Goal: Task Accomplishment & Management: Complete application form

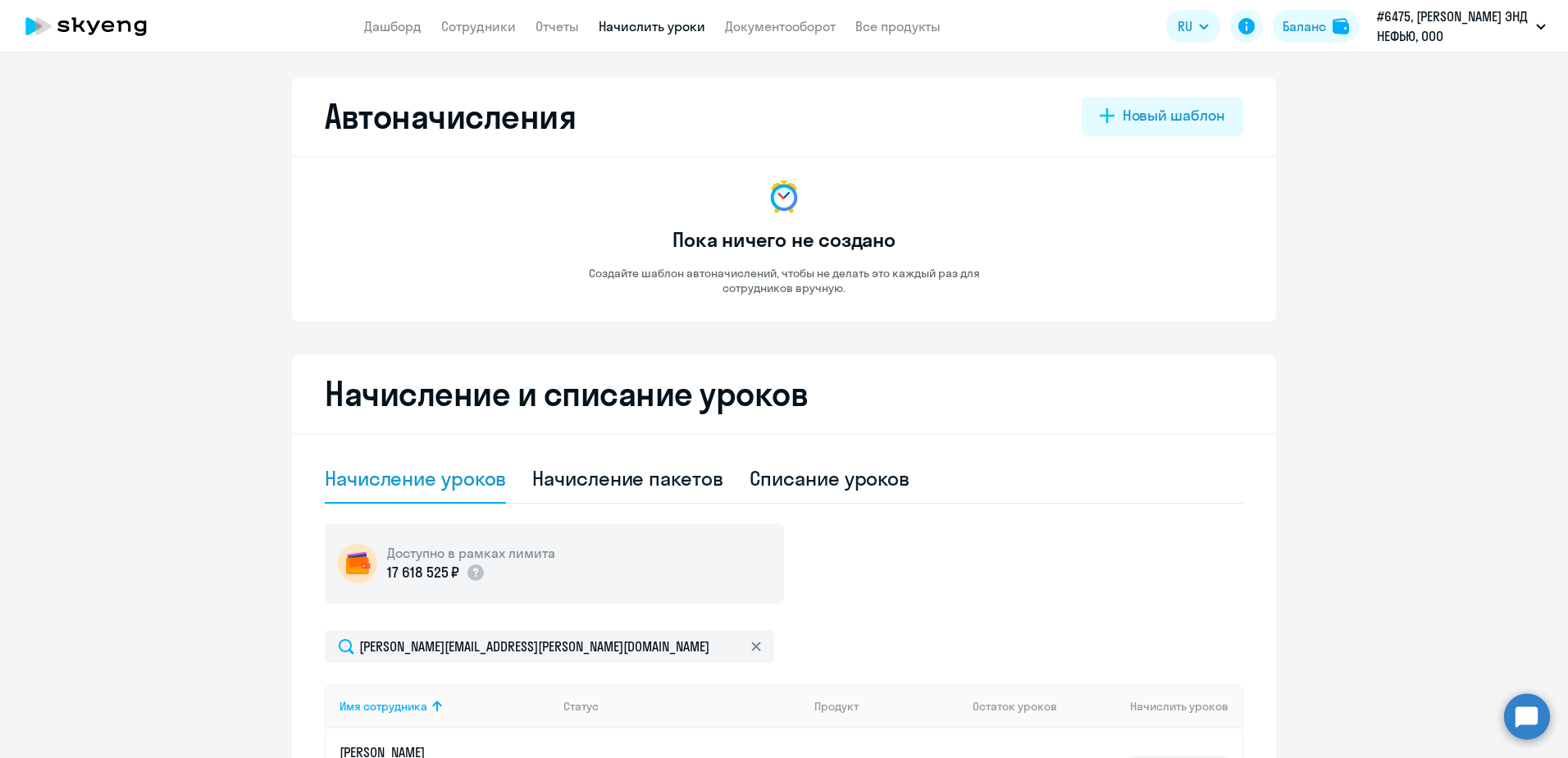
select select "10"
click at [490, 18] on link "Сотрудники" at bounding box center [479, 26] width 75 height 17
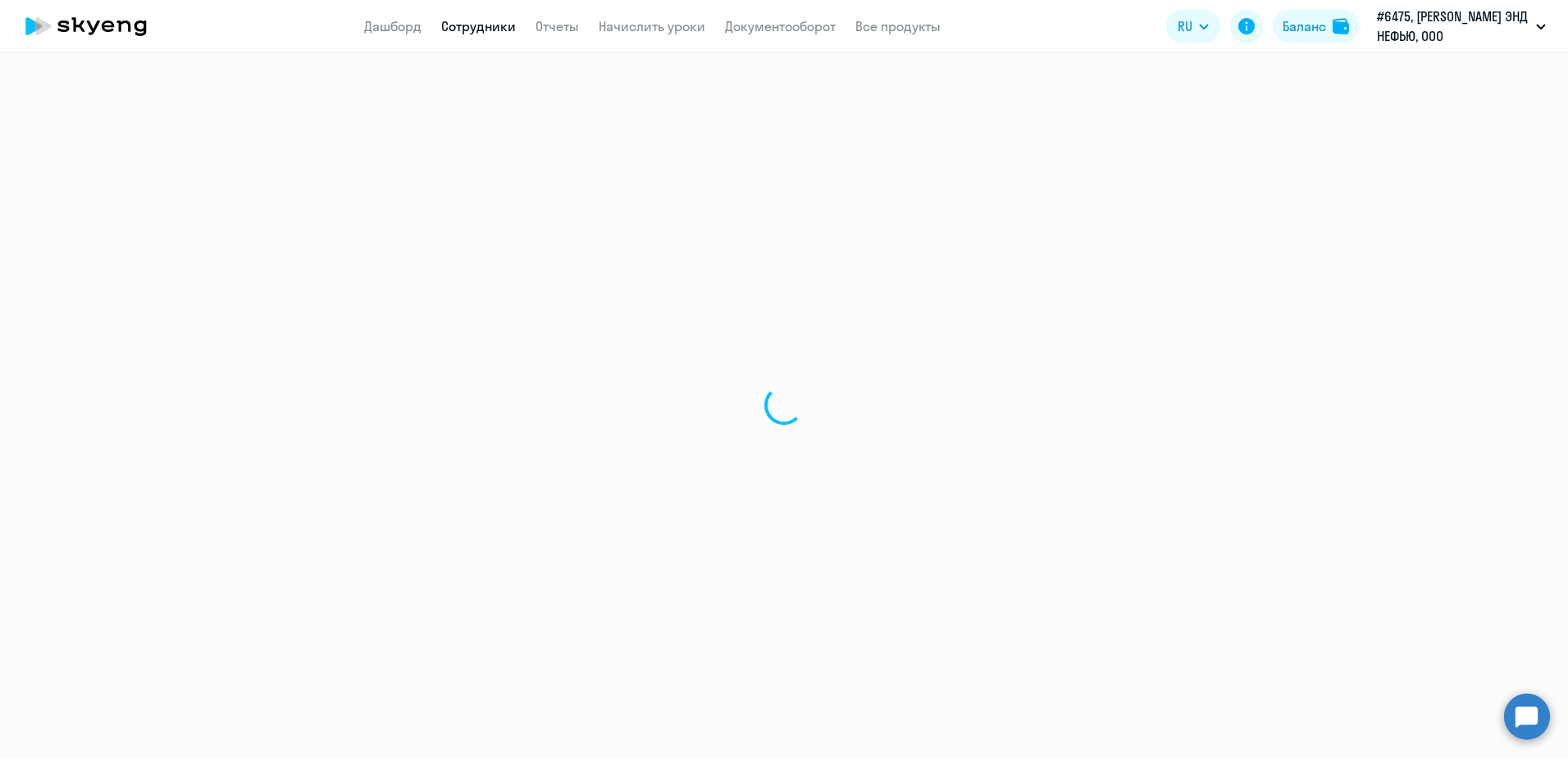
select select "30"
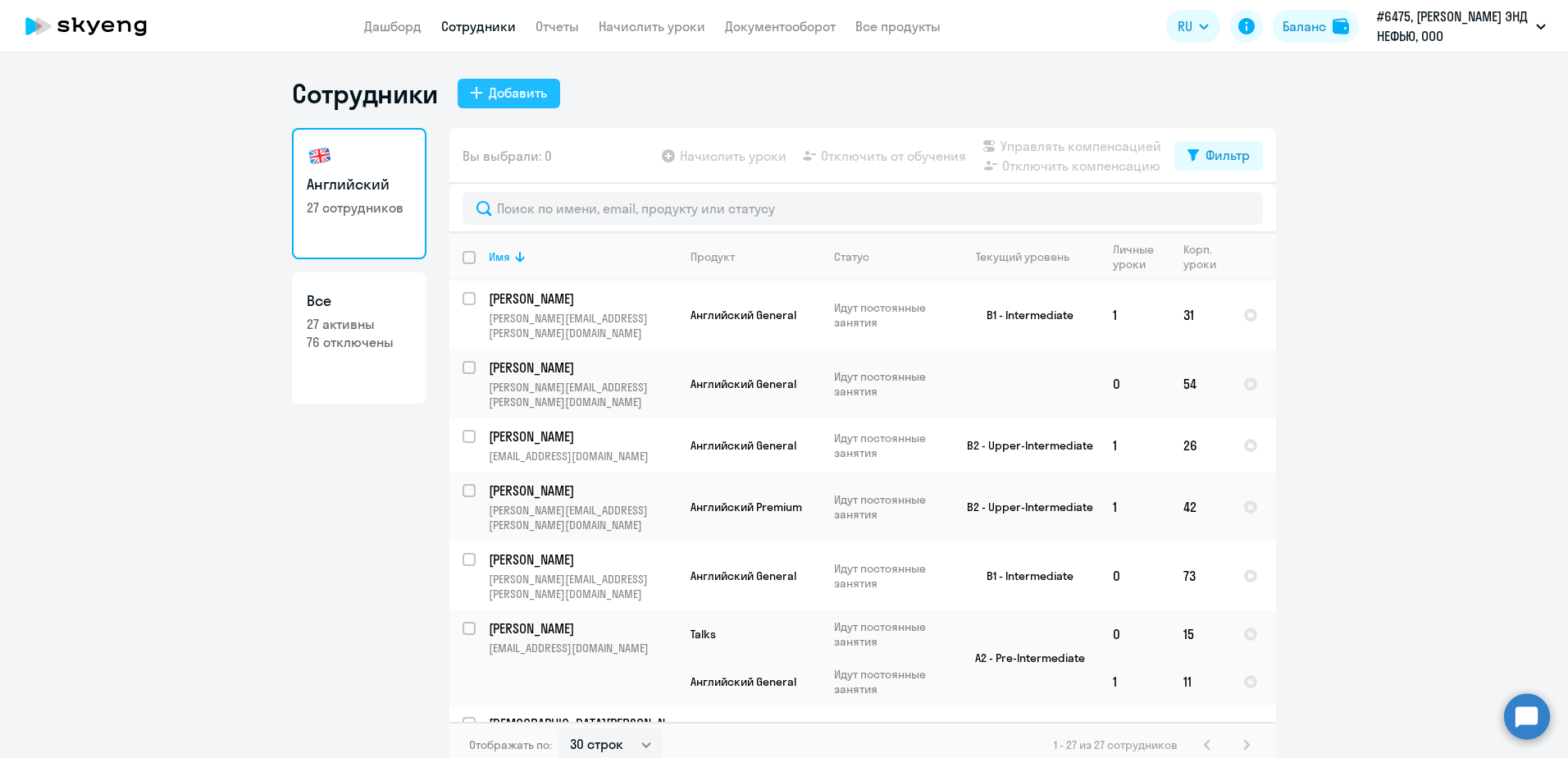
click at [520, 103] on button "Добавить" at bounding box center [509, 93] width 103 height 29
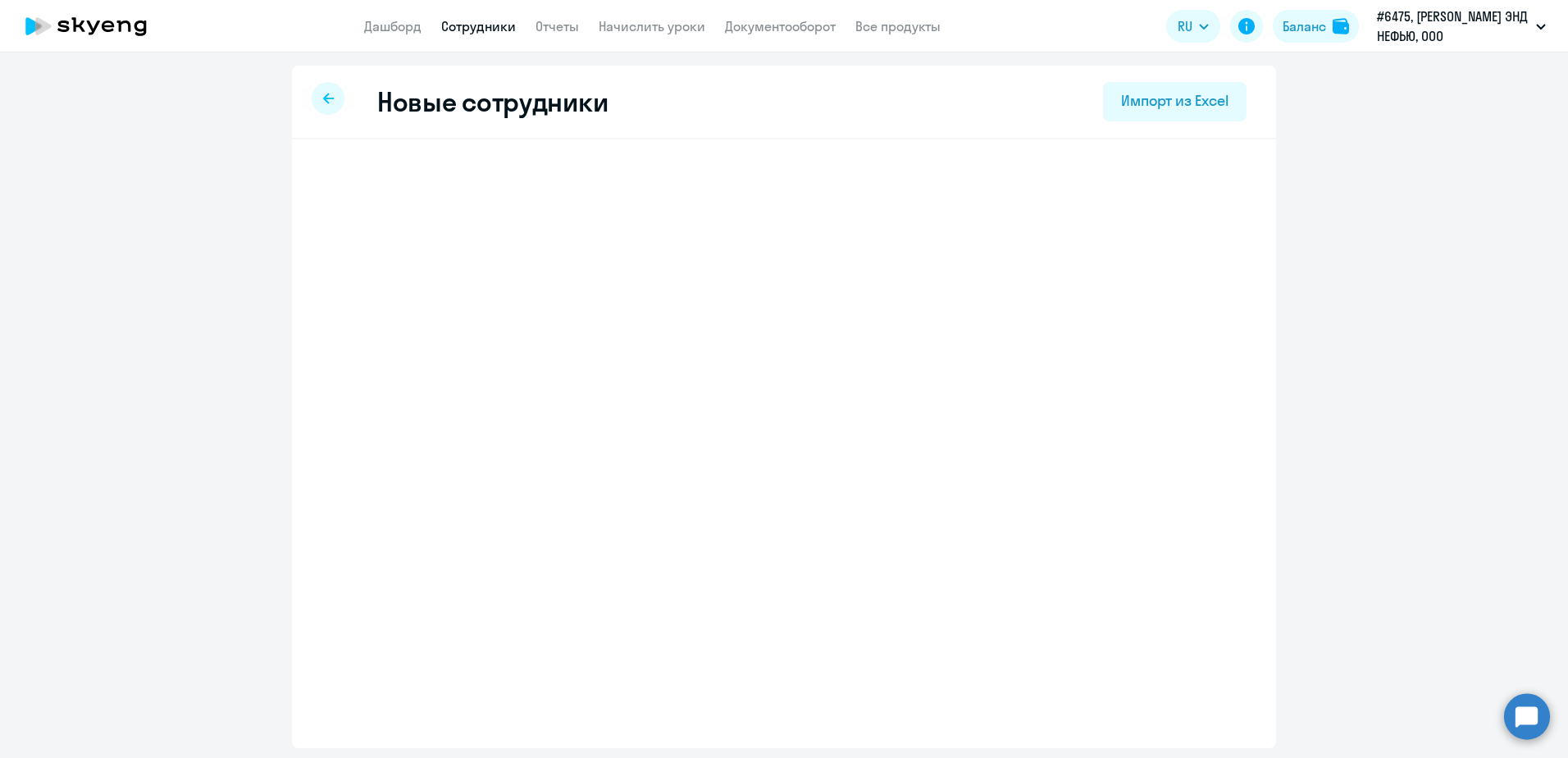
select select "english_adult_not_native_speaker"
select select "3"
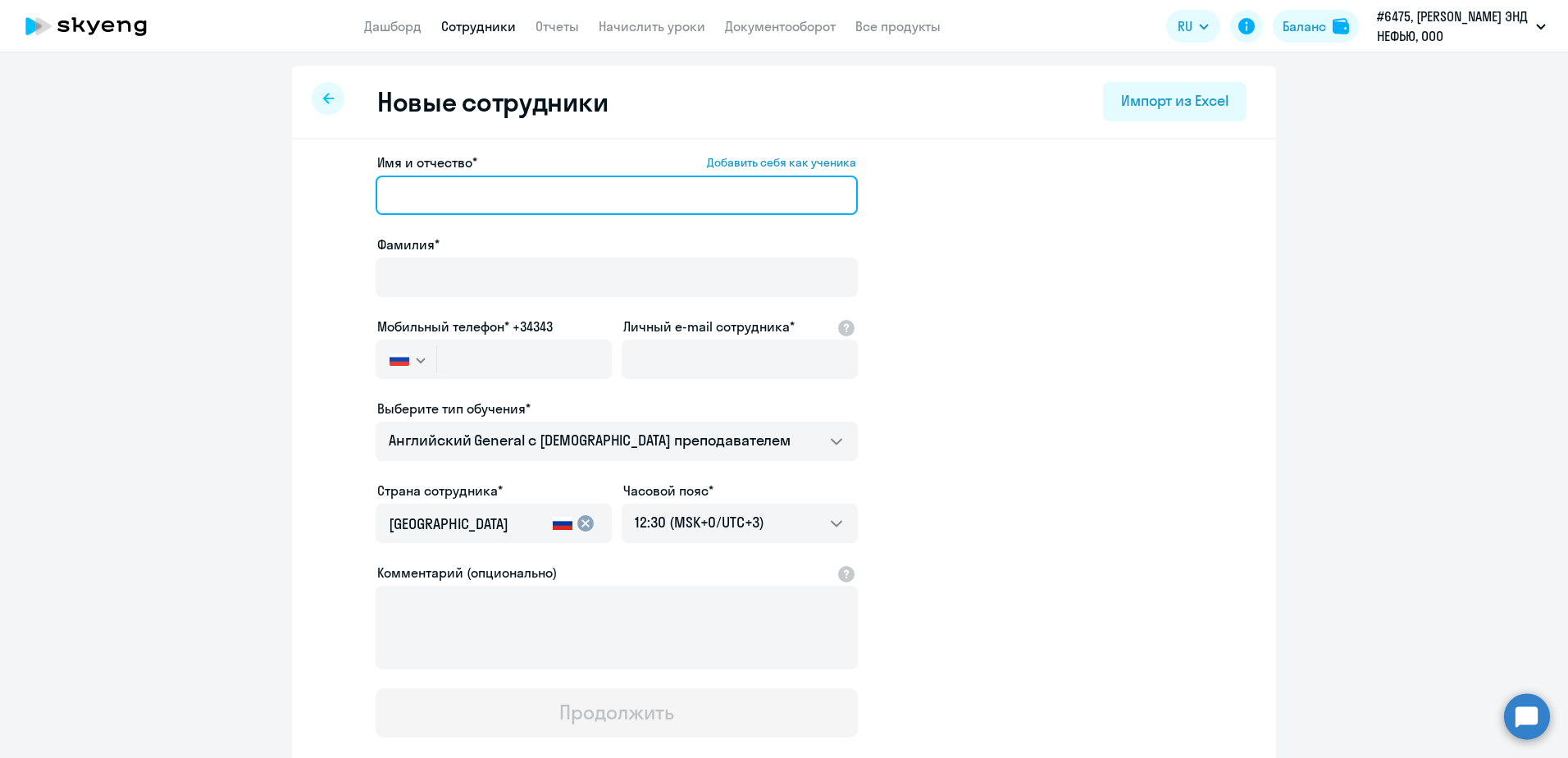
click at [451, 196] on input "Имя и отчество* Добавить себя как ученика" at bounding box center [617, 195] width 482 height 40
type input "Инна"
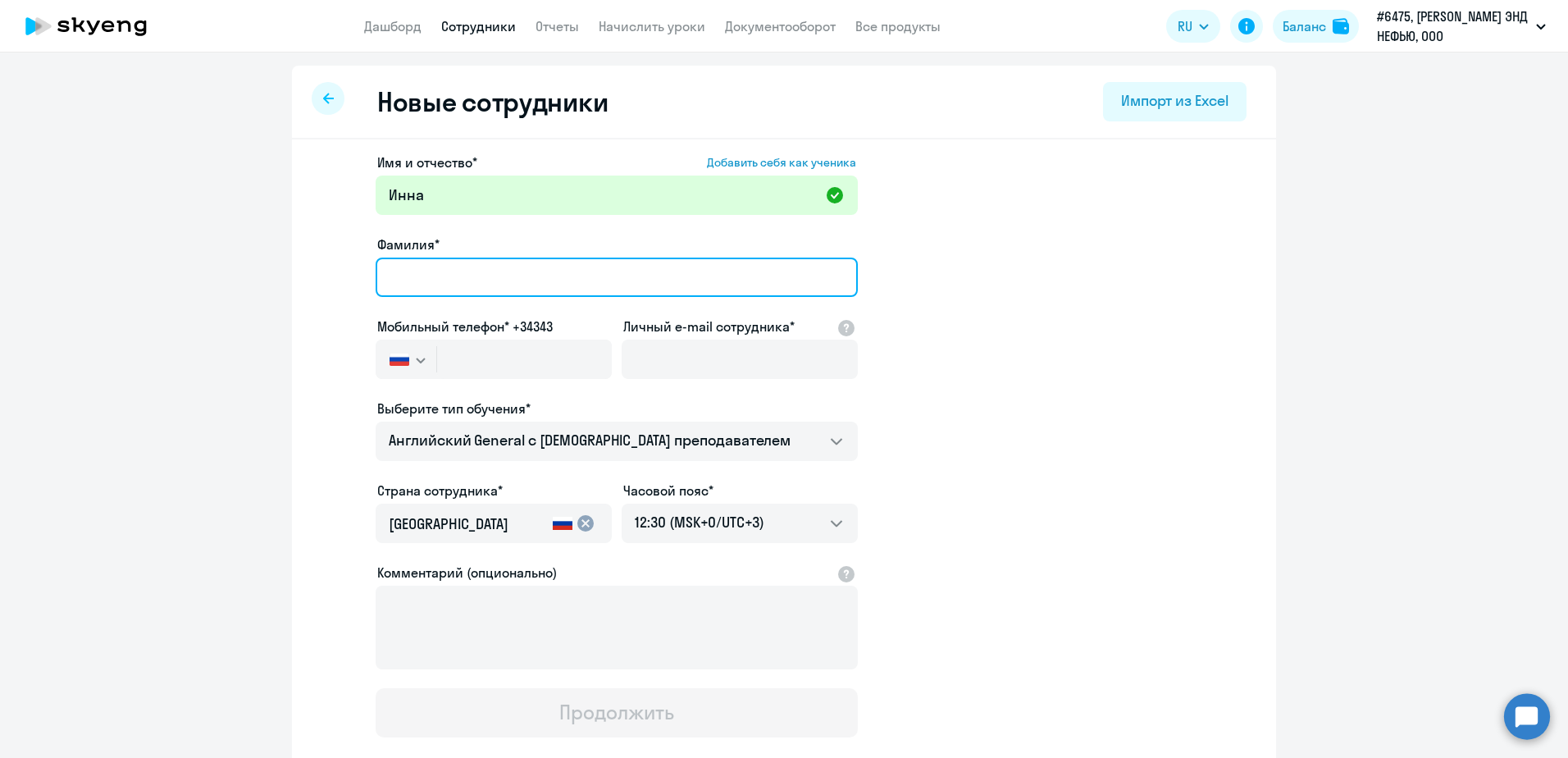
click at [392, 272] on input "Фамилия*" at bounding box center [617, 277] width 482 height 40
type input "[PERSON_NAME]"
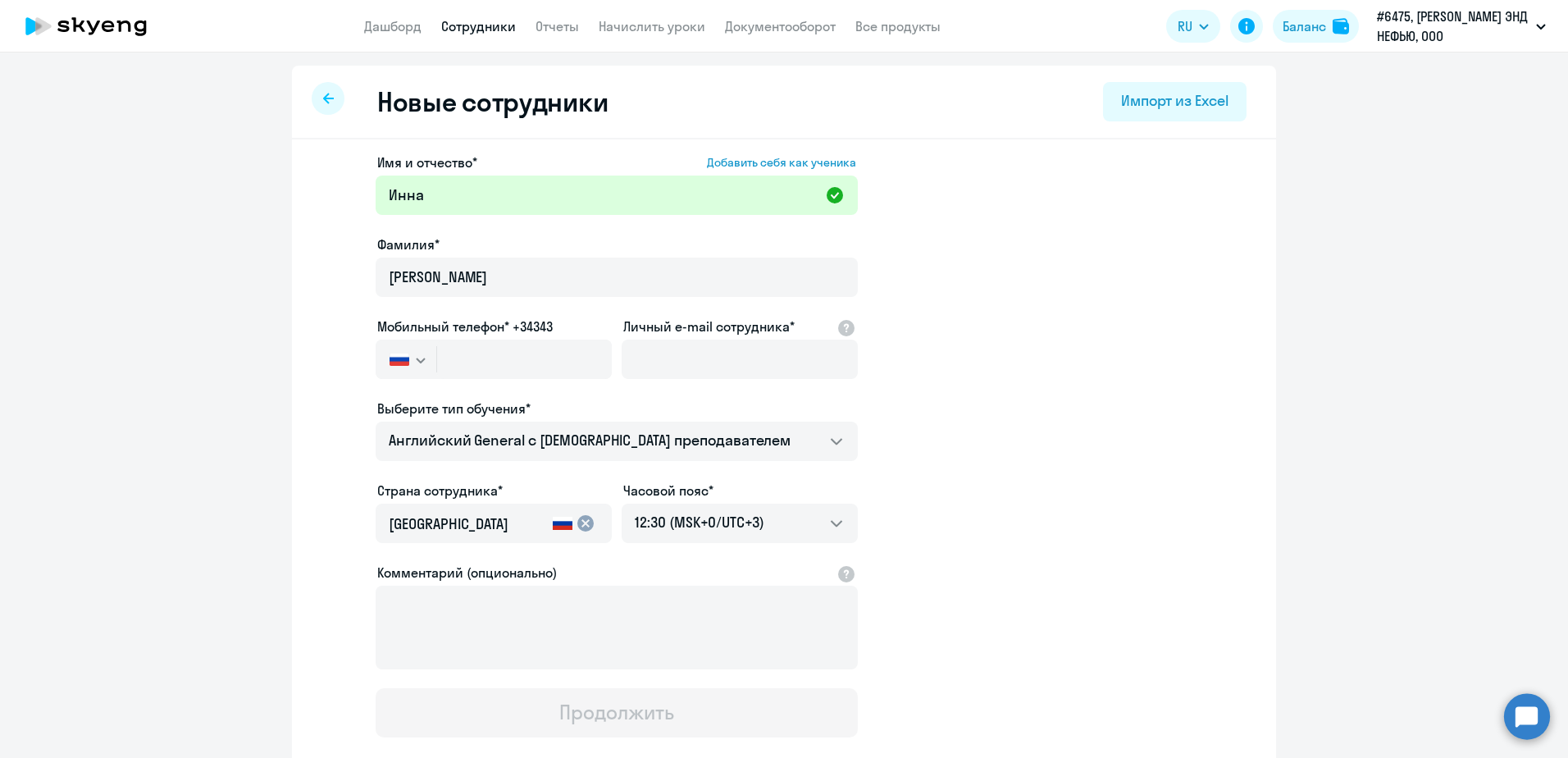
click at [235, 268] on ng-component "Новые сотрудники Импорт из Excel Имя и отчество* Добавить себя как ученика [PER…" at bounding box center [784, 463] width 1568 height 795
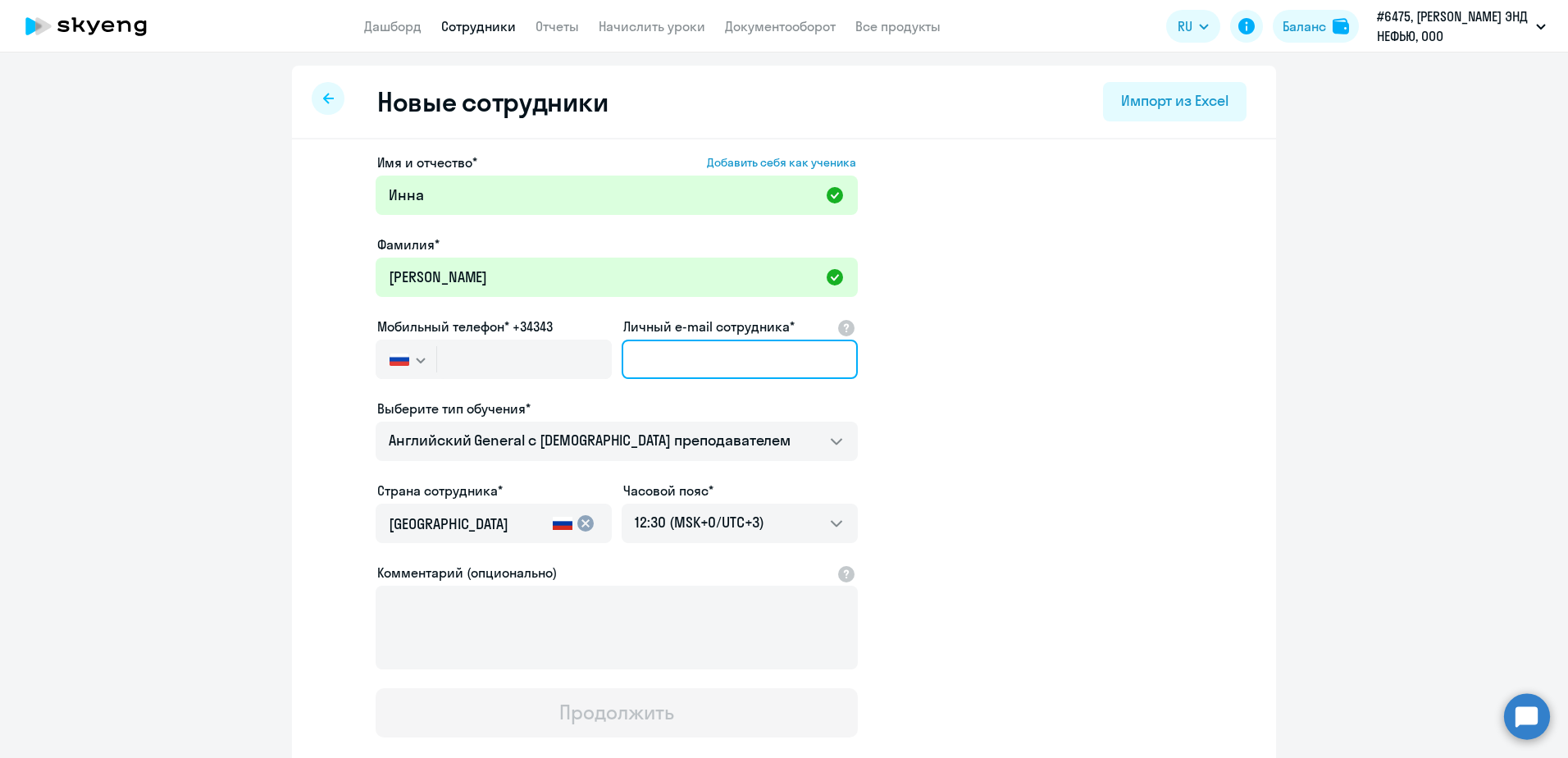
click at [647, 352] on input "Личный e-mail сотрудника*" at bounding box center [739, 359] width 236 height 40
paste input "[PERSON_NAME][EMAIL_ADDRESS][PERSON_NAME][DOMAIN_NAME]"
type input "[PERSON_NAME][EMAIL_ADDRESS][PERSON_NAME][DOMAIN_NAME]"
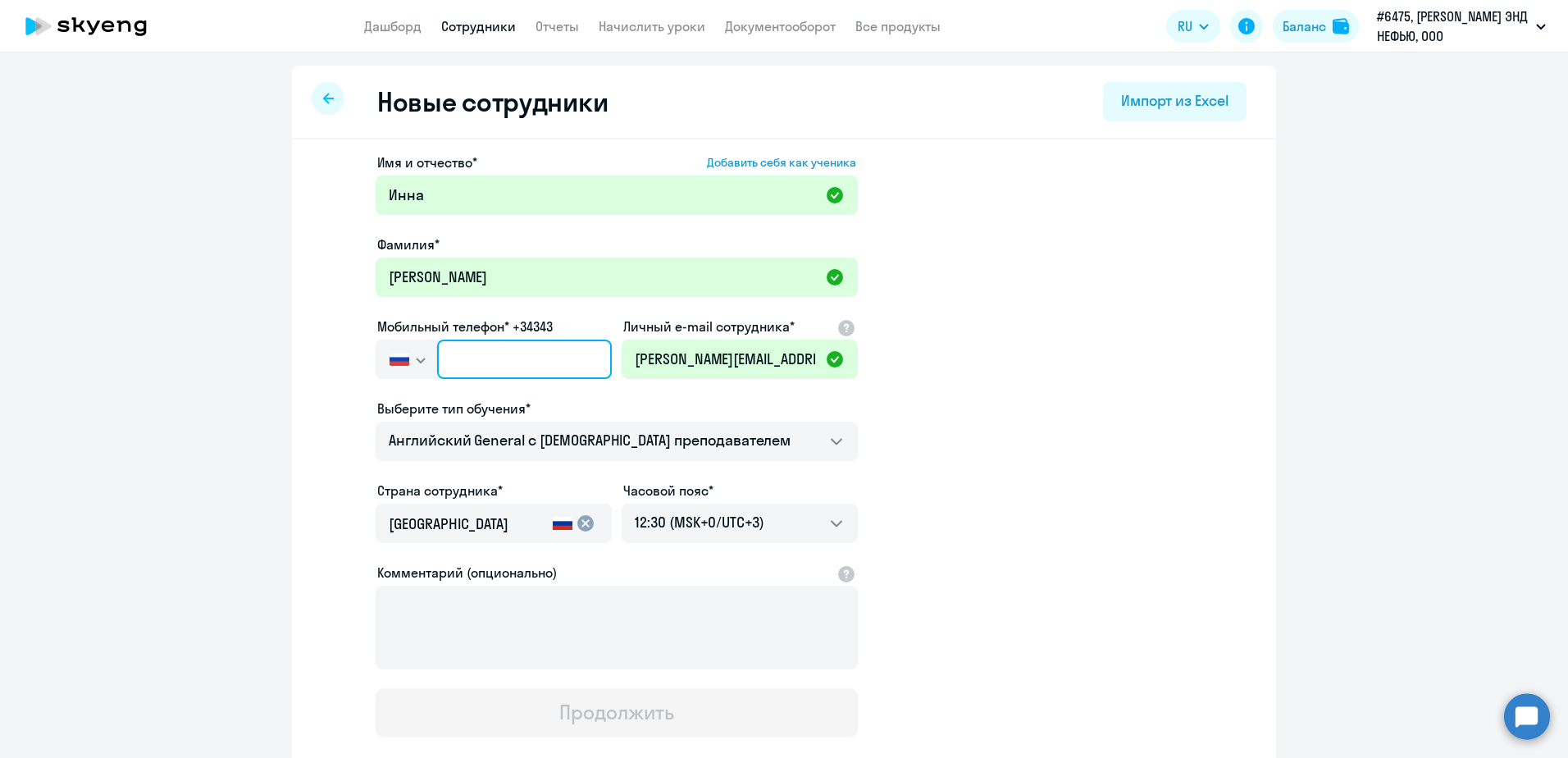
click at [437, 363] on input "text" at bounding box center [525, 359] width 175 height 40
paste input "[PHONE_NUMBER]"
type input "[PHONE_NUMBER]"
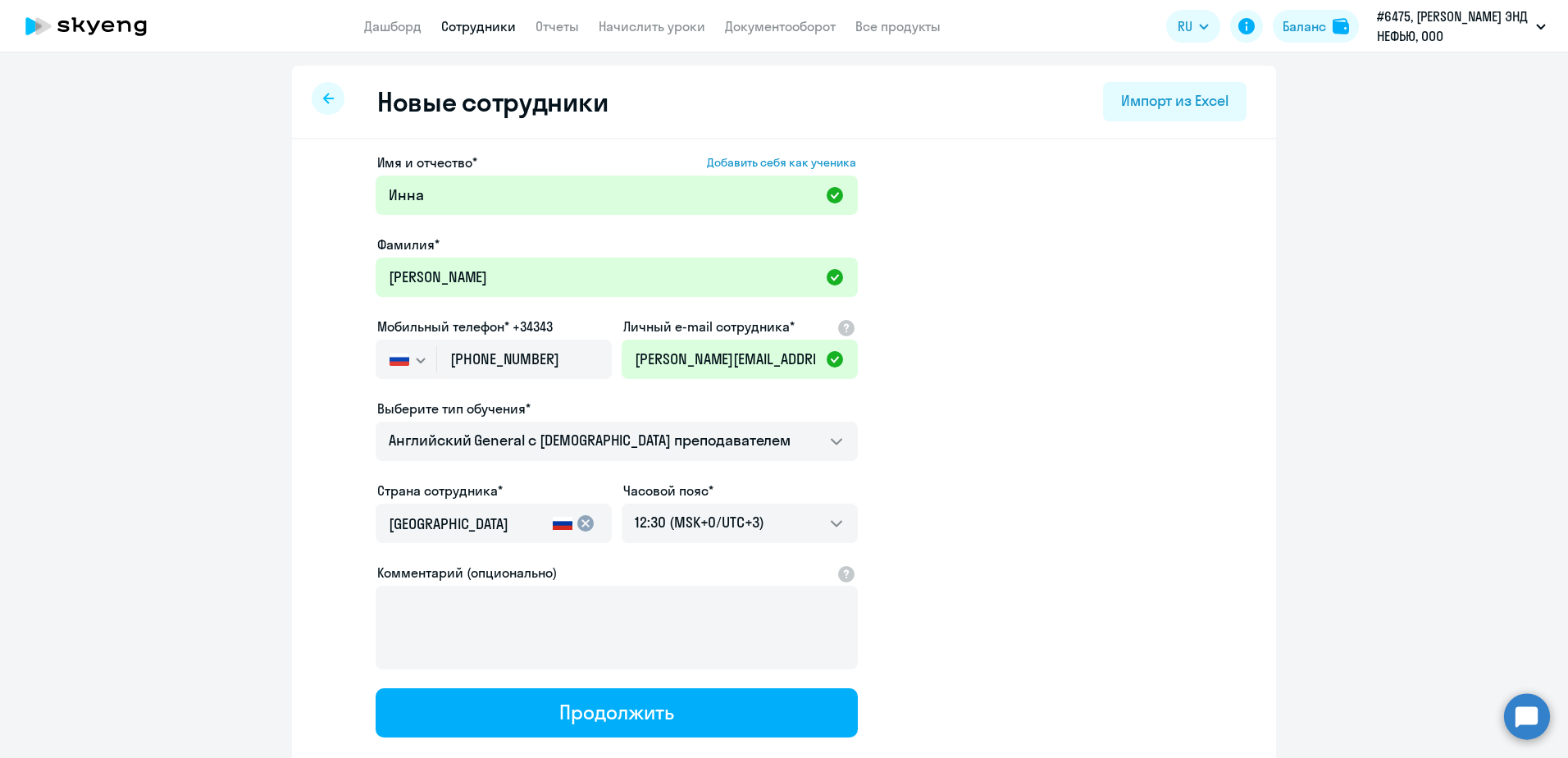
click at [1019, 450] on app-new-student-form "Имя и отчество* Добавить себя как ученика [PERSON_NAME]* [PERSON_NAME] Мобильны…" at bounding box center [784, 444] width 932 height 585
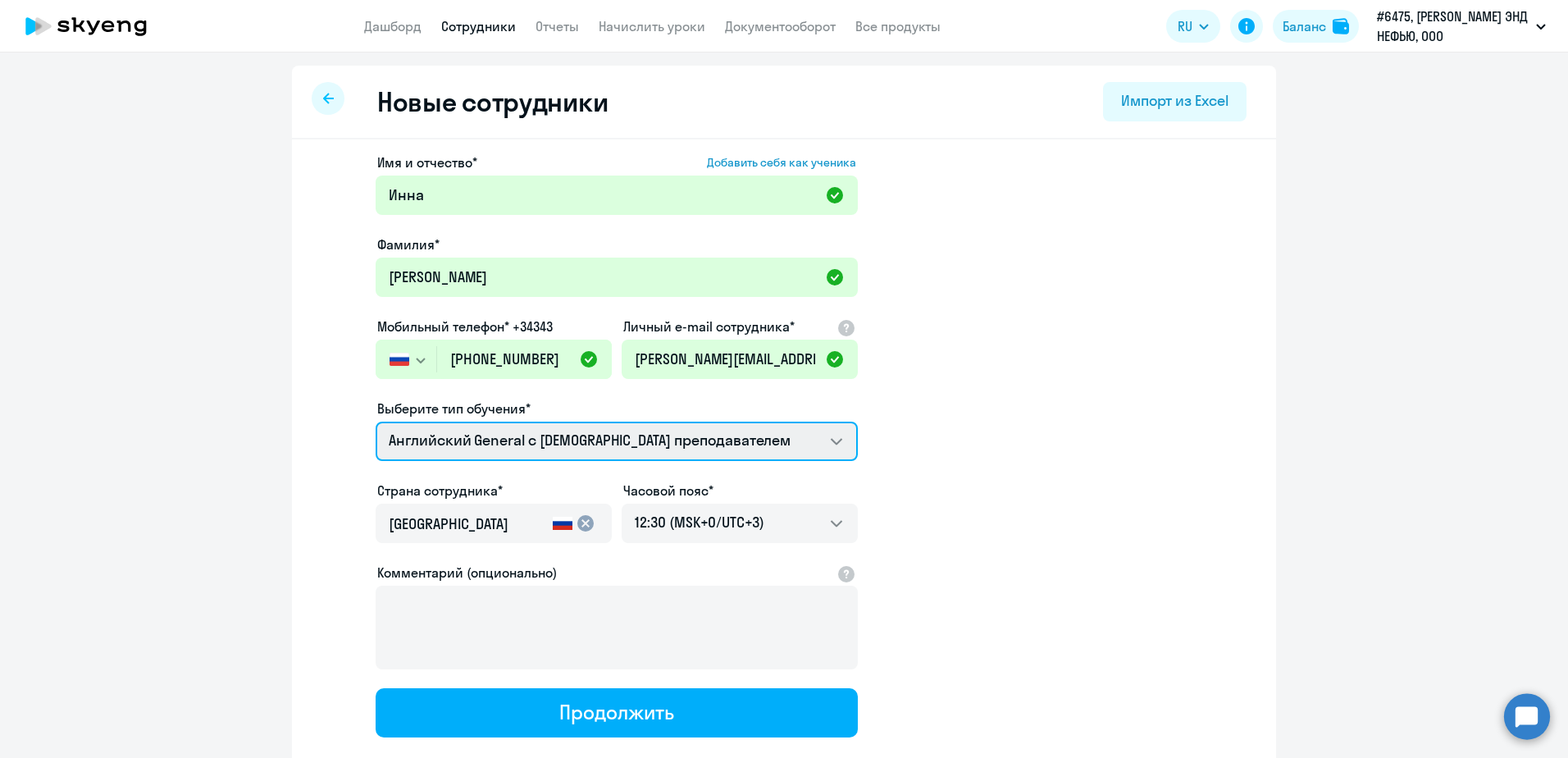
click at [565, 444] on select "Talks 15 минутные разговоры на английском Премиум английский с русскоговорящим …" at bounding box center [617, 441] width 482 height 40
click at [376, 421] on select "Talks 15 минутные разговоры на английском Премиум английский с русскоговорящим …" at bounding box center [617, 441] width 482 height 40
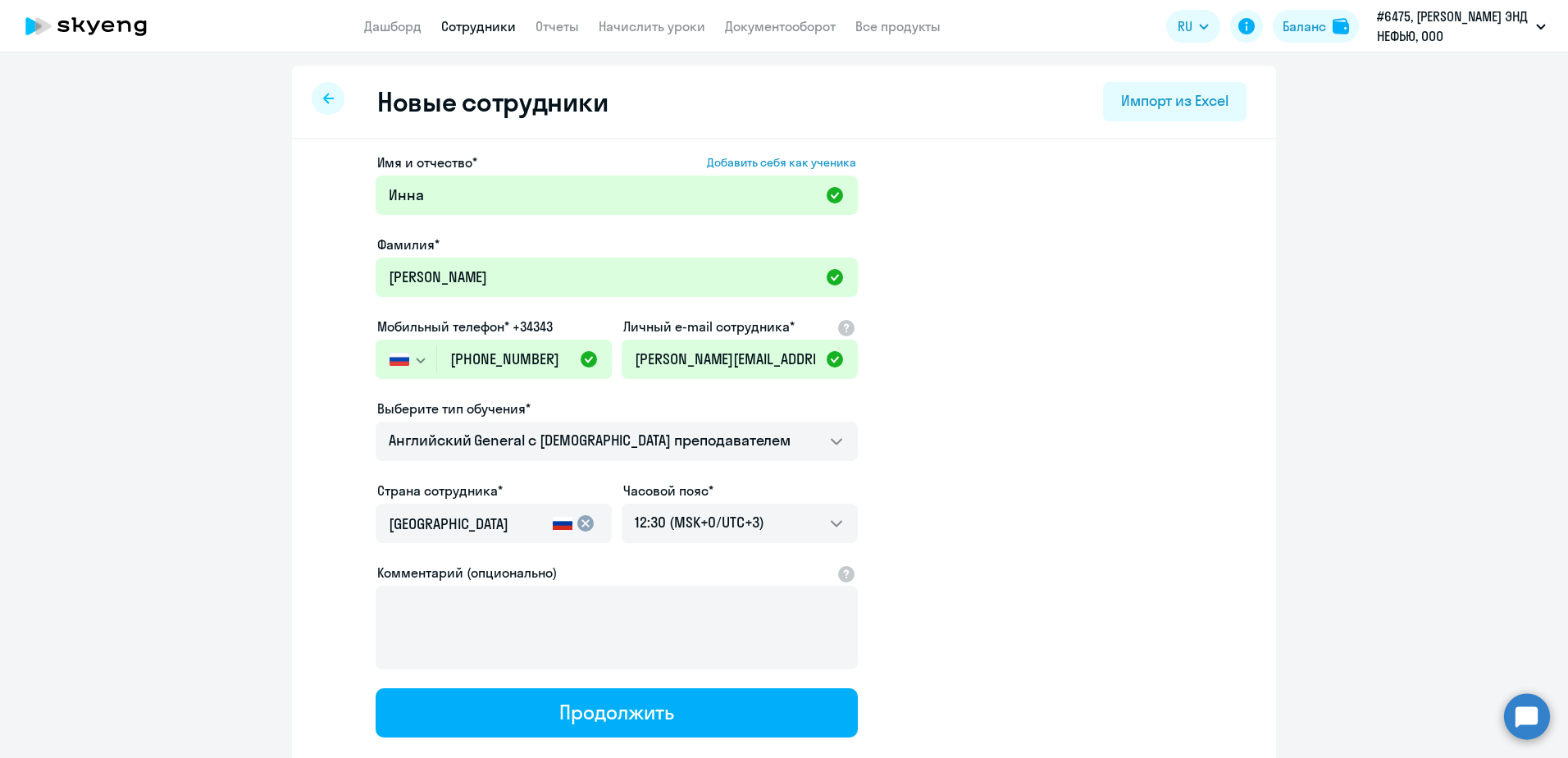
click at [951, 495] on app-new-student-form "Имя и отчество* Добавить себя как ученика [PERSON_NAME]* [PERSON_NAME] Мобильны…" at bounding box center [784, 444] width 932 height 585
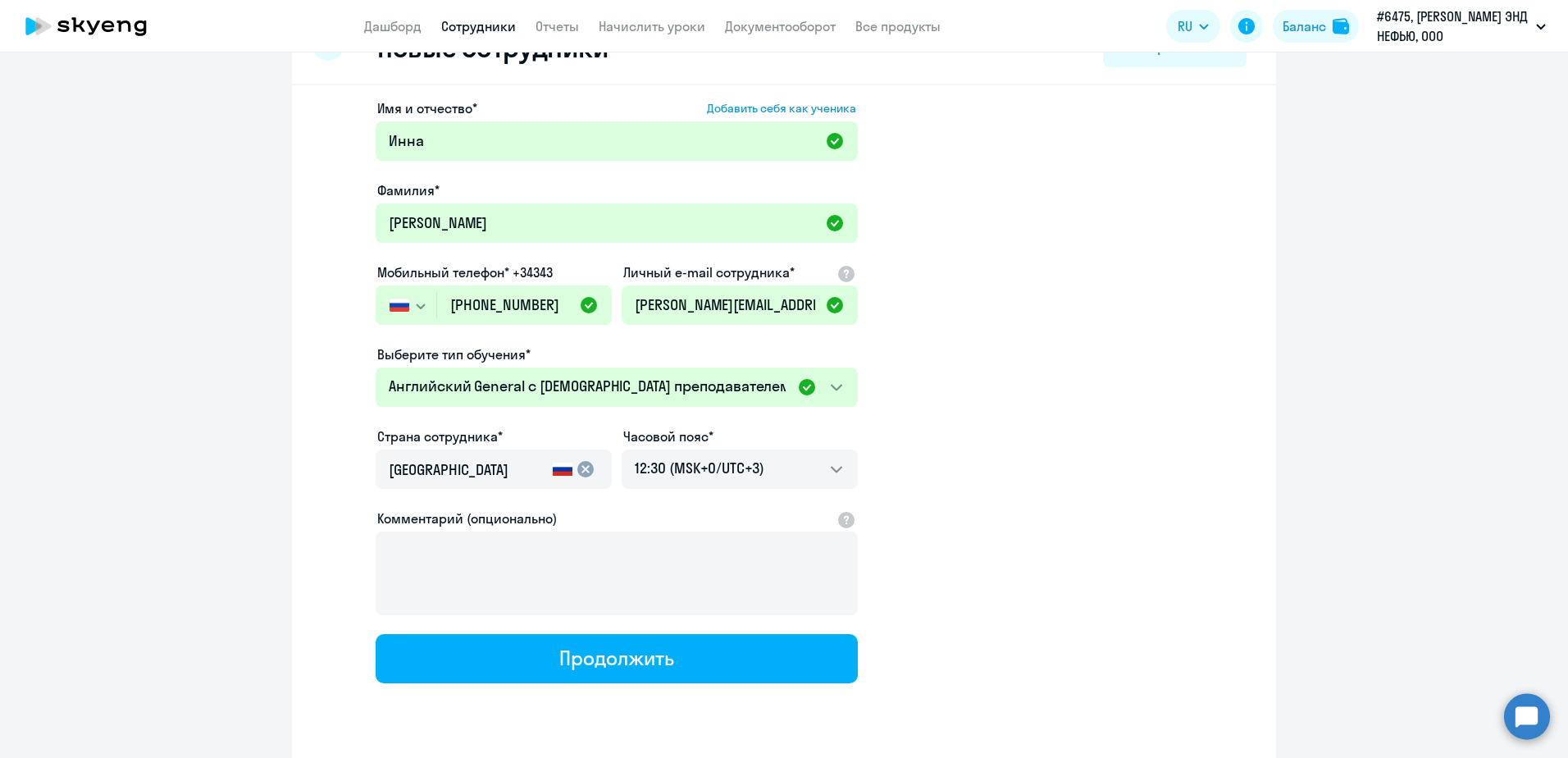
scroll to position [82, 0]
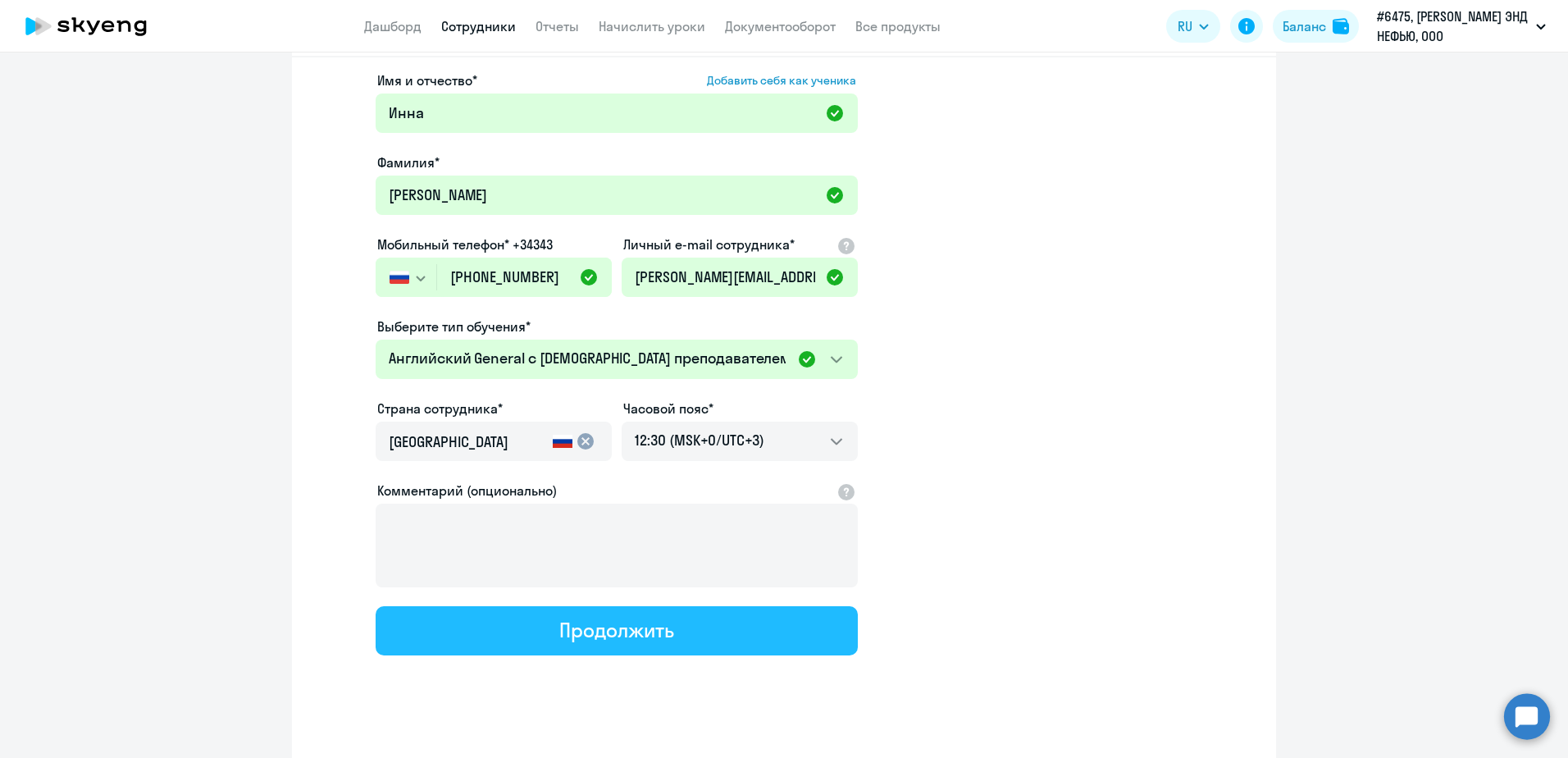
click at [771, 623] on button "Продолжить" at bounding box center [617, 631] width 482 height 50
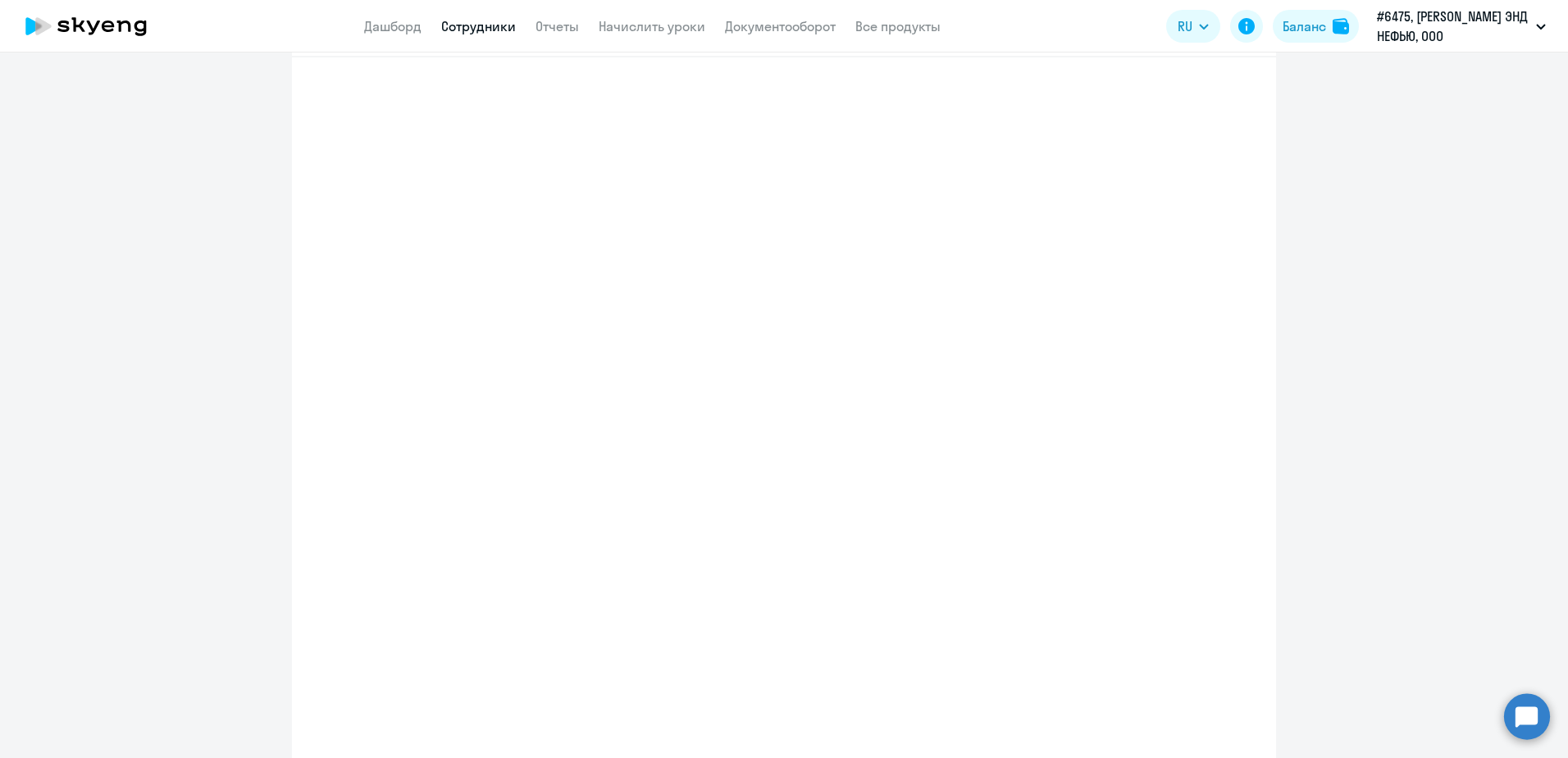
select select "english_adult_not_native_speaker"
select select "3"
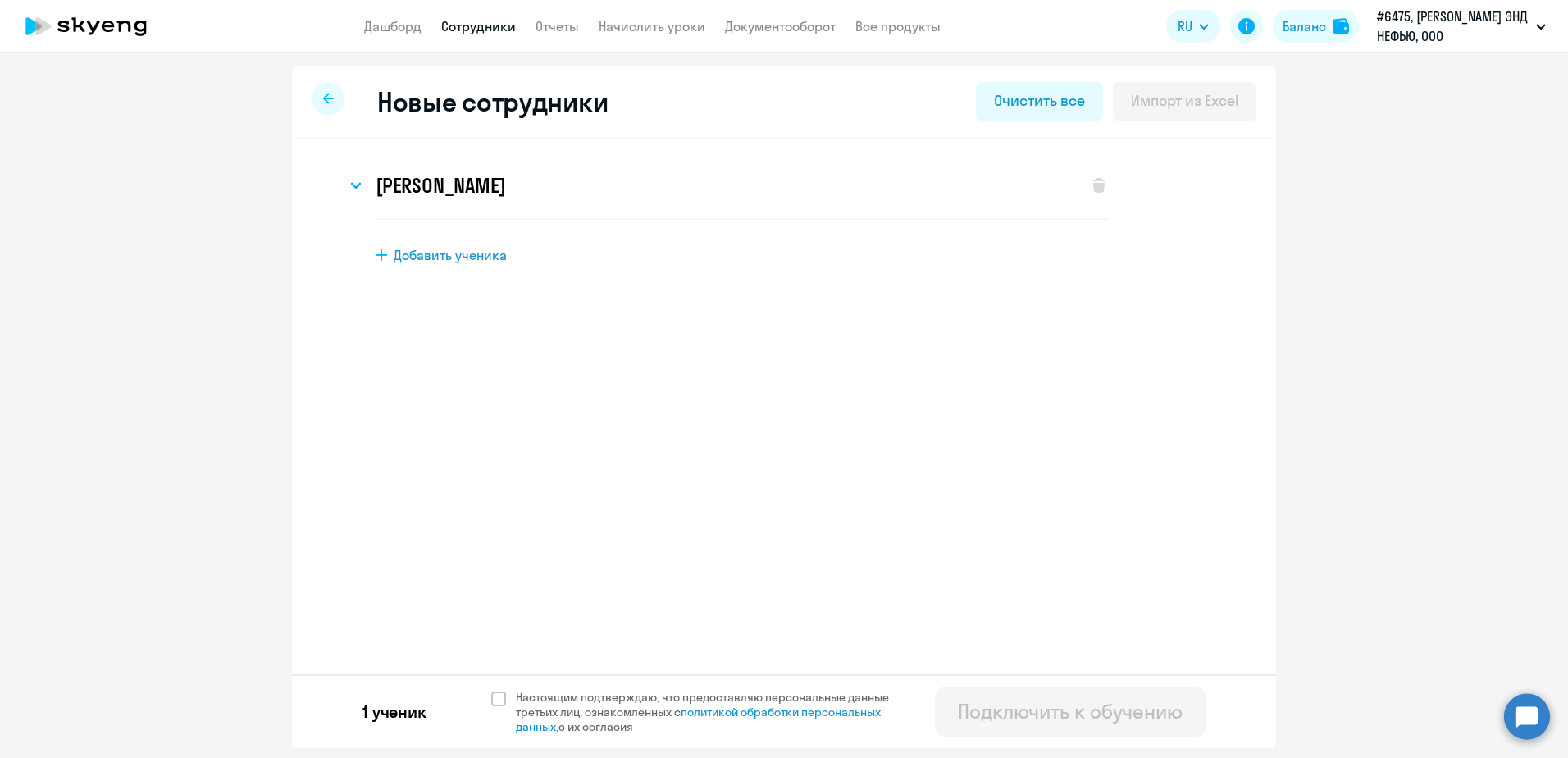
scroll to position [0, 0]
click at [411, 186] on h3 "[PERSON_NAME]" at bounding box center [441, 185] width 130 height 26
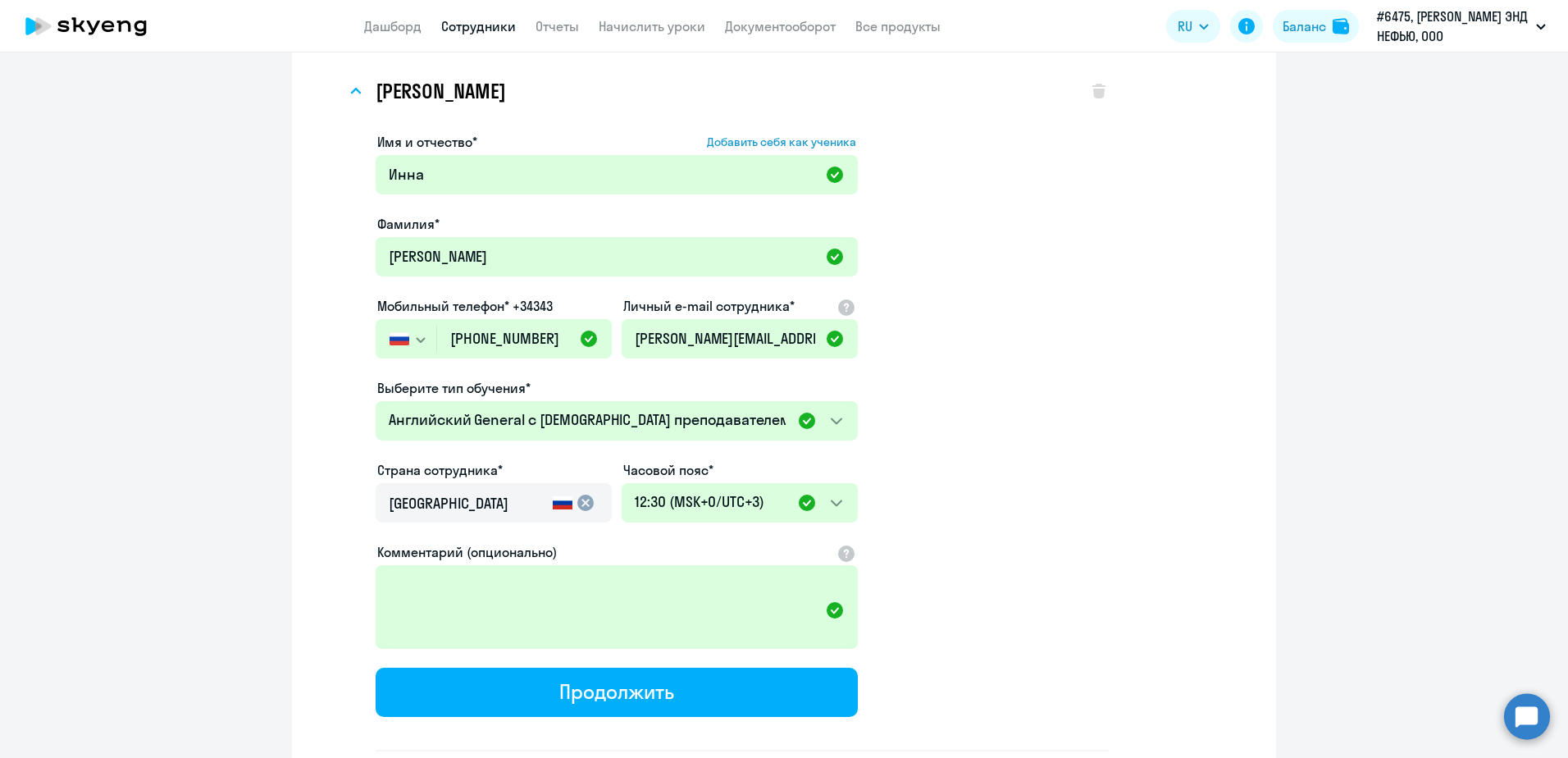
scroll to position [228, 0]
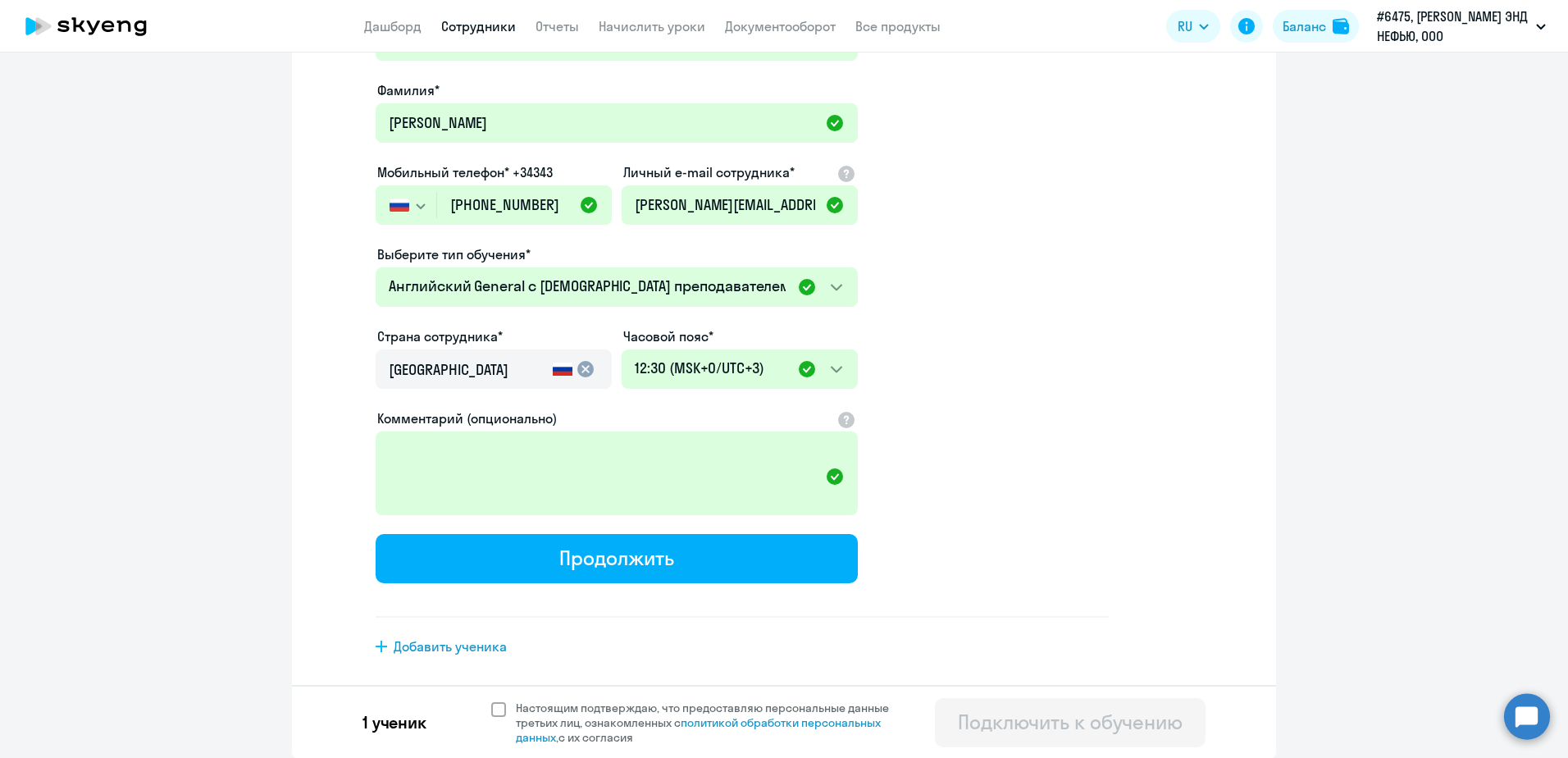
click at [491, 713] on span at bounding box center [499, 710] width 15 height 15
click at [490, 701] on input "Настоящим подтверждаю, что предоставляю персональные данные третьих лиц, ознако…" at bounding box center [490, 700] width 1 height 1
checkbox input "true"
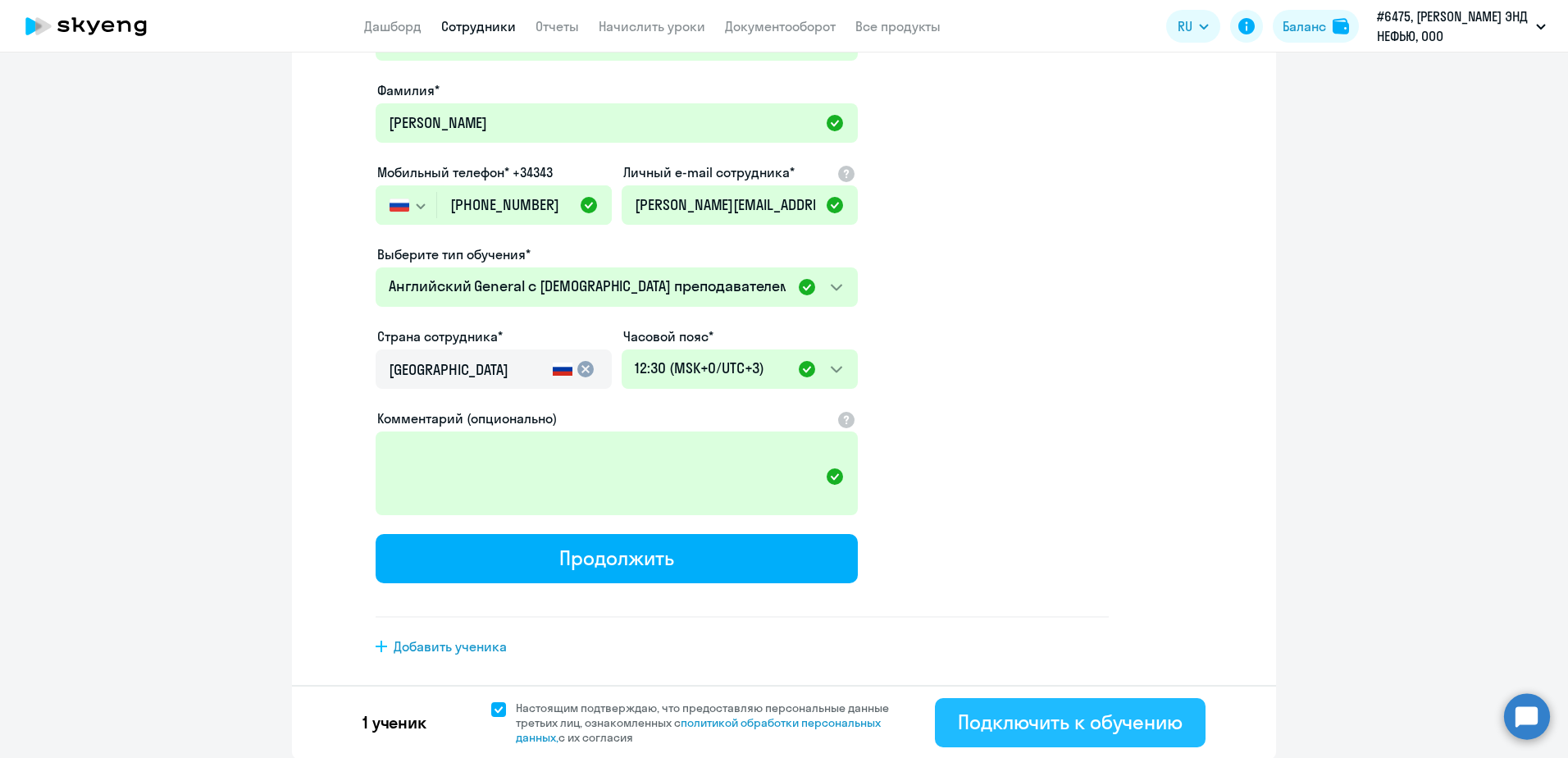
click at [1057, 713] on div "Подключить к обучению" at bounding box center [1070, 721] width 225 height 26
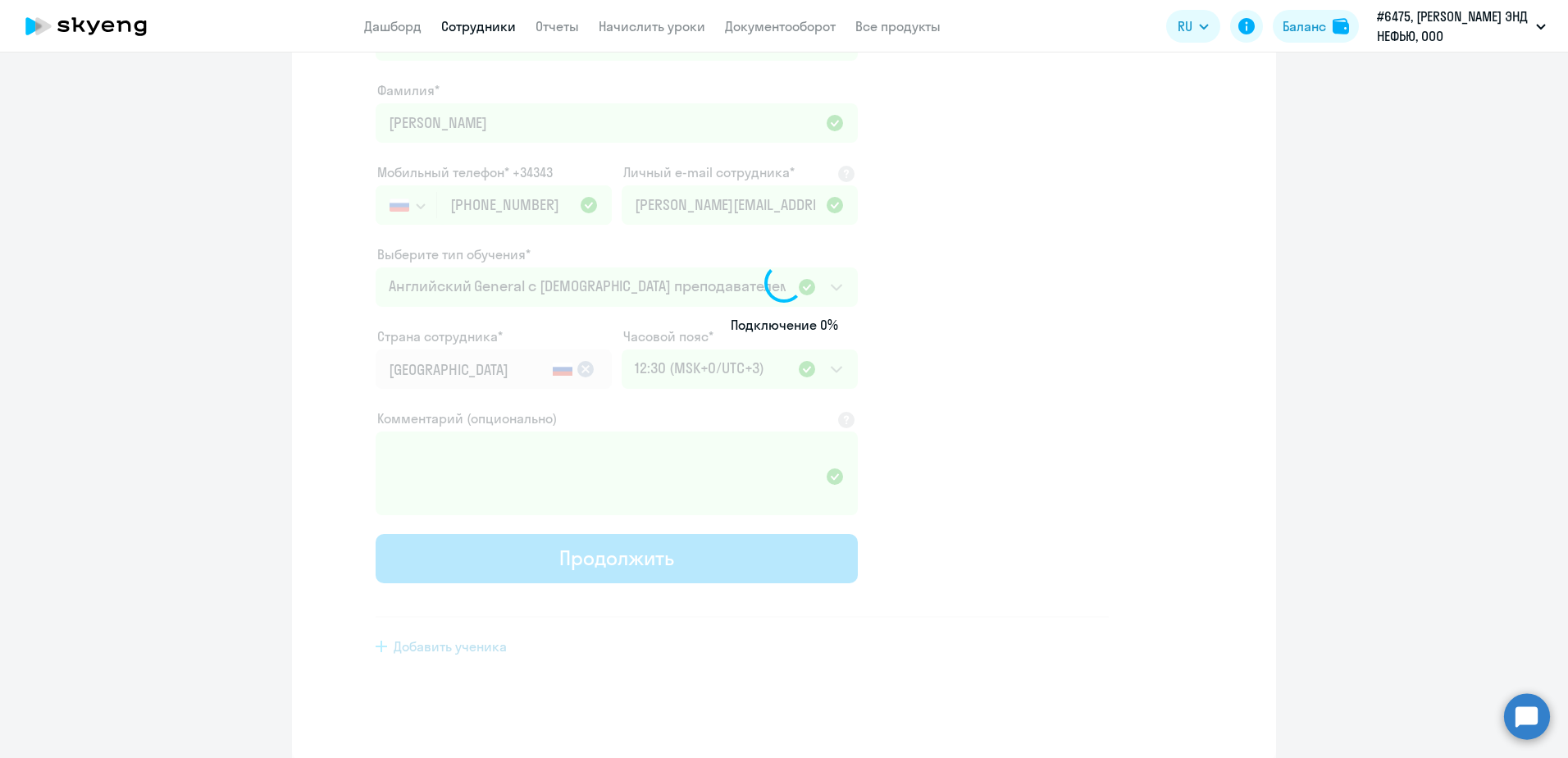
select select "english_adult_not_native_speaker"
select select "3"
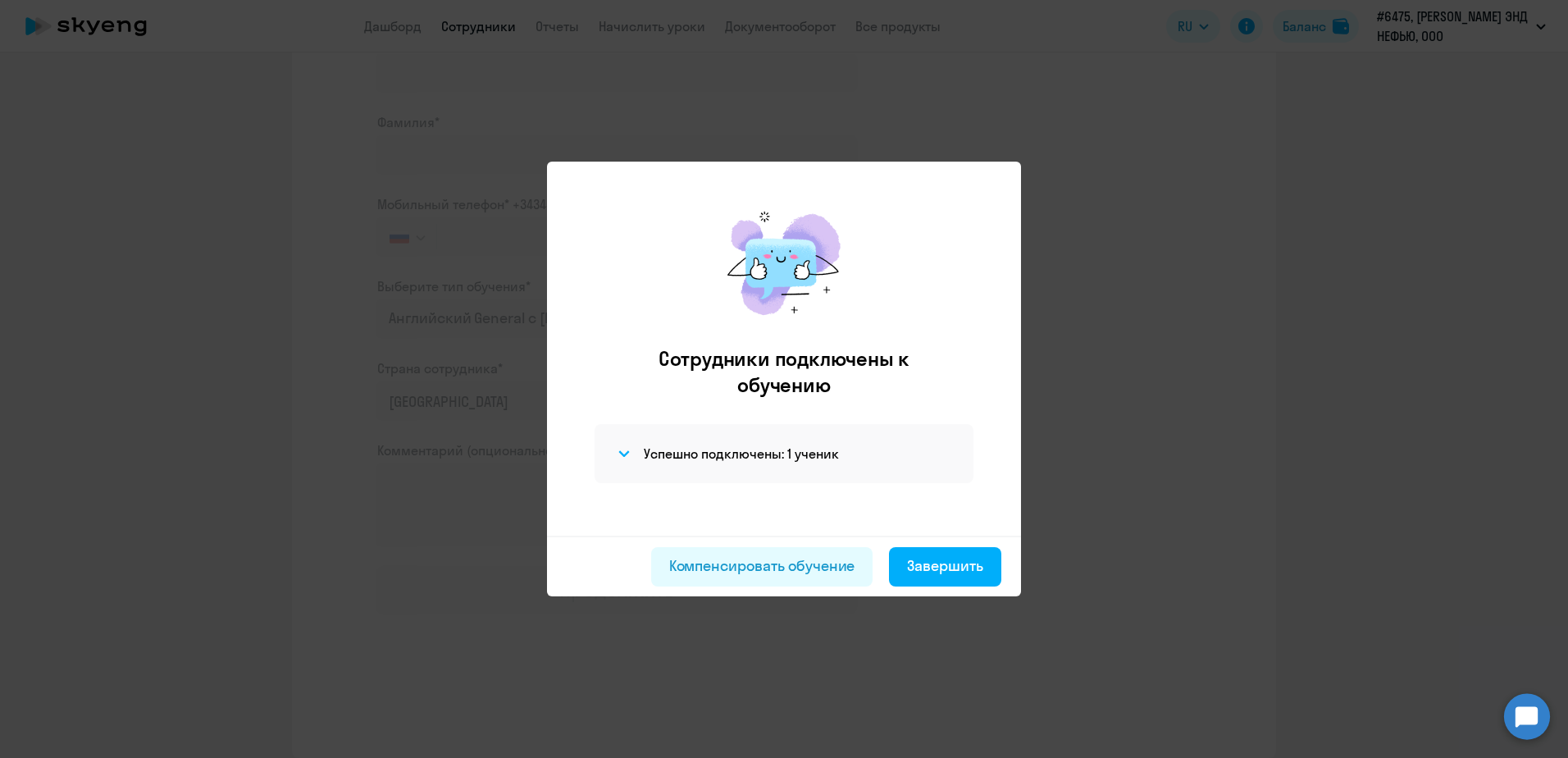
scroll to position [102, 0]
click at [930, 569] on div "Завершить" at bounding box center [945, 565] width 77 height 21
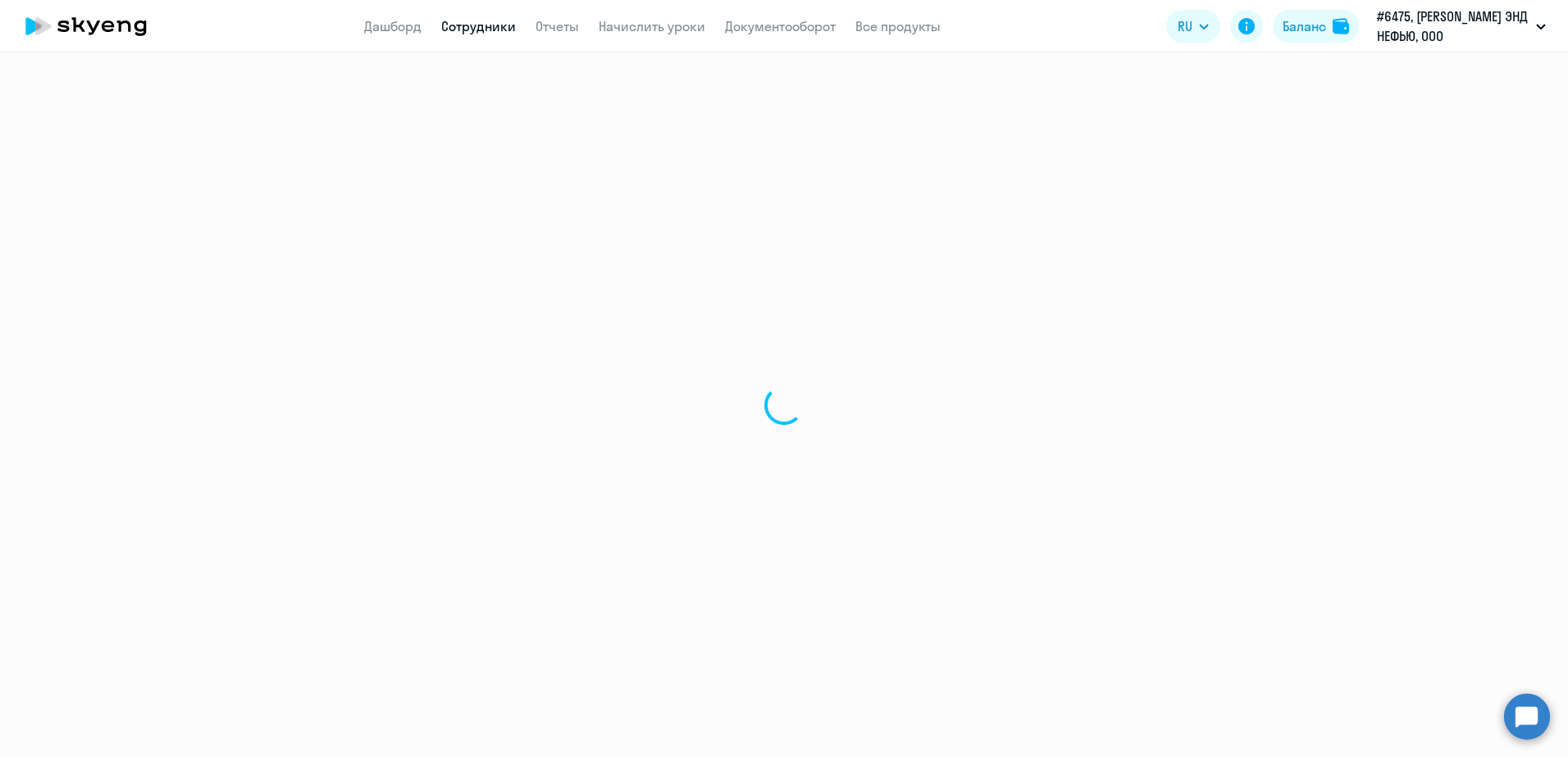
select select "30"
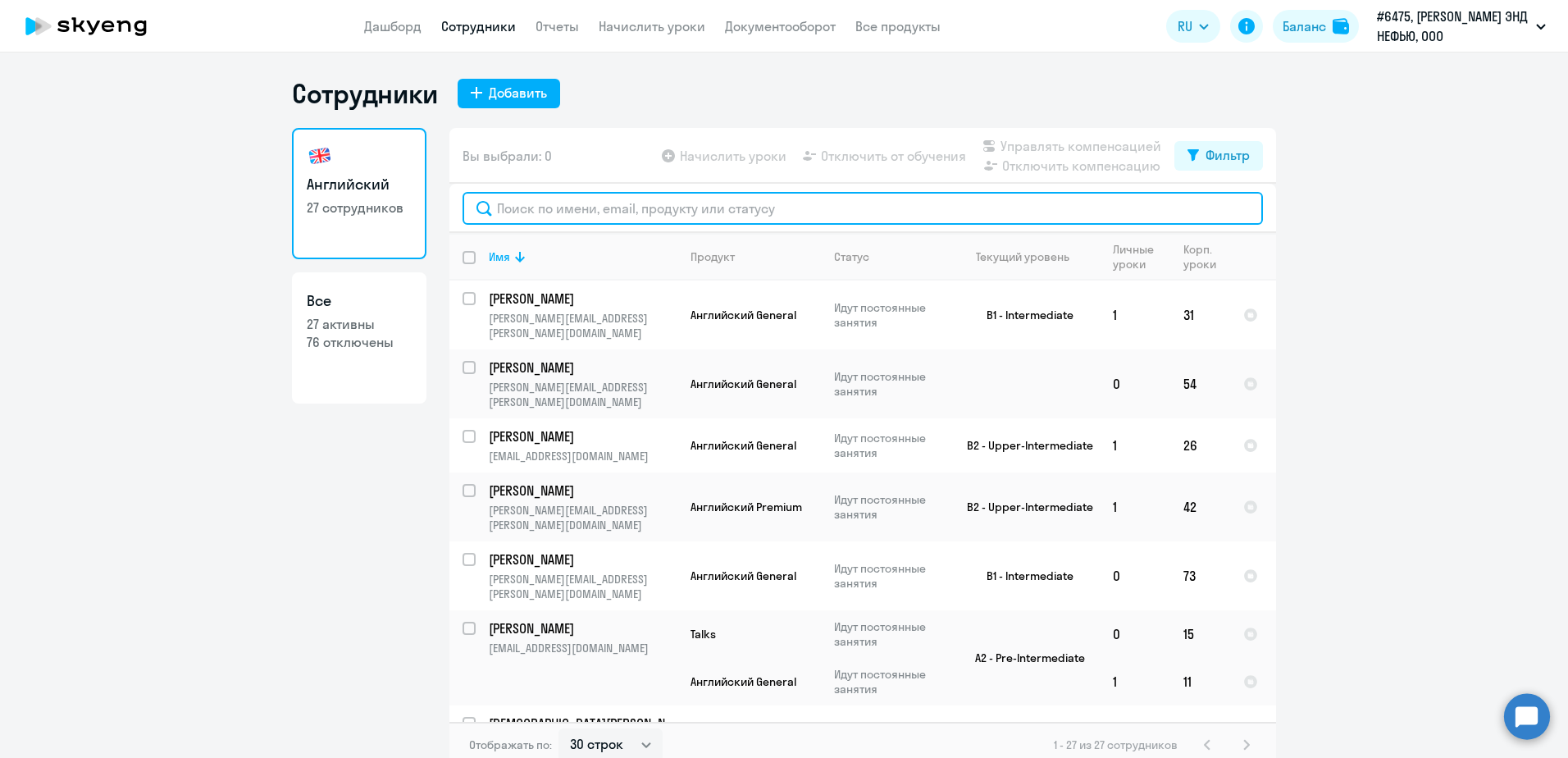
click at [541, 202] on input "text" at bounding box center [863, 208] width 801 height 33
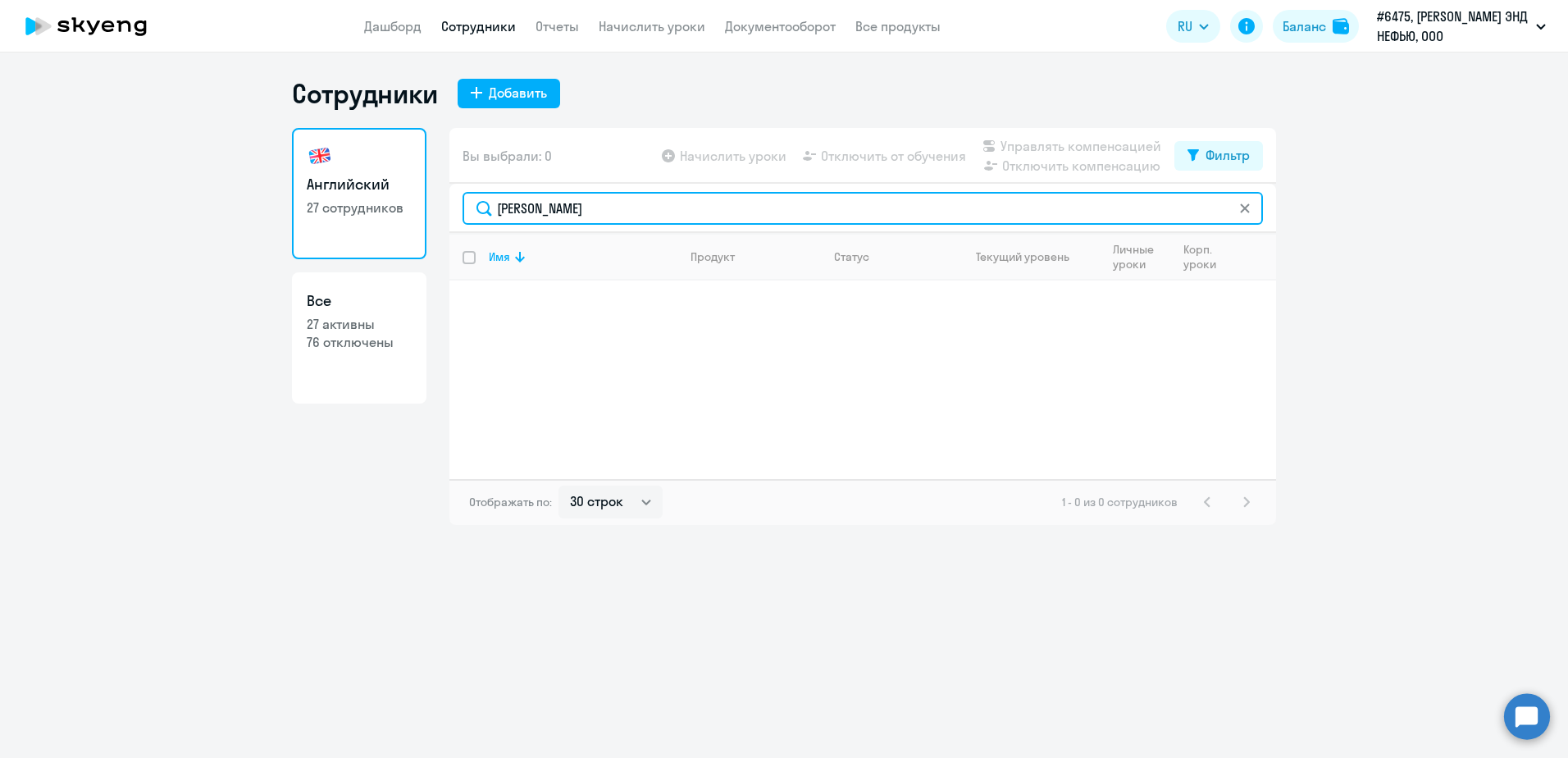
type input "[PERSON_NAME]"
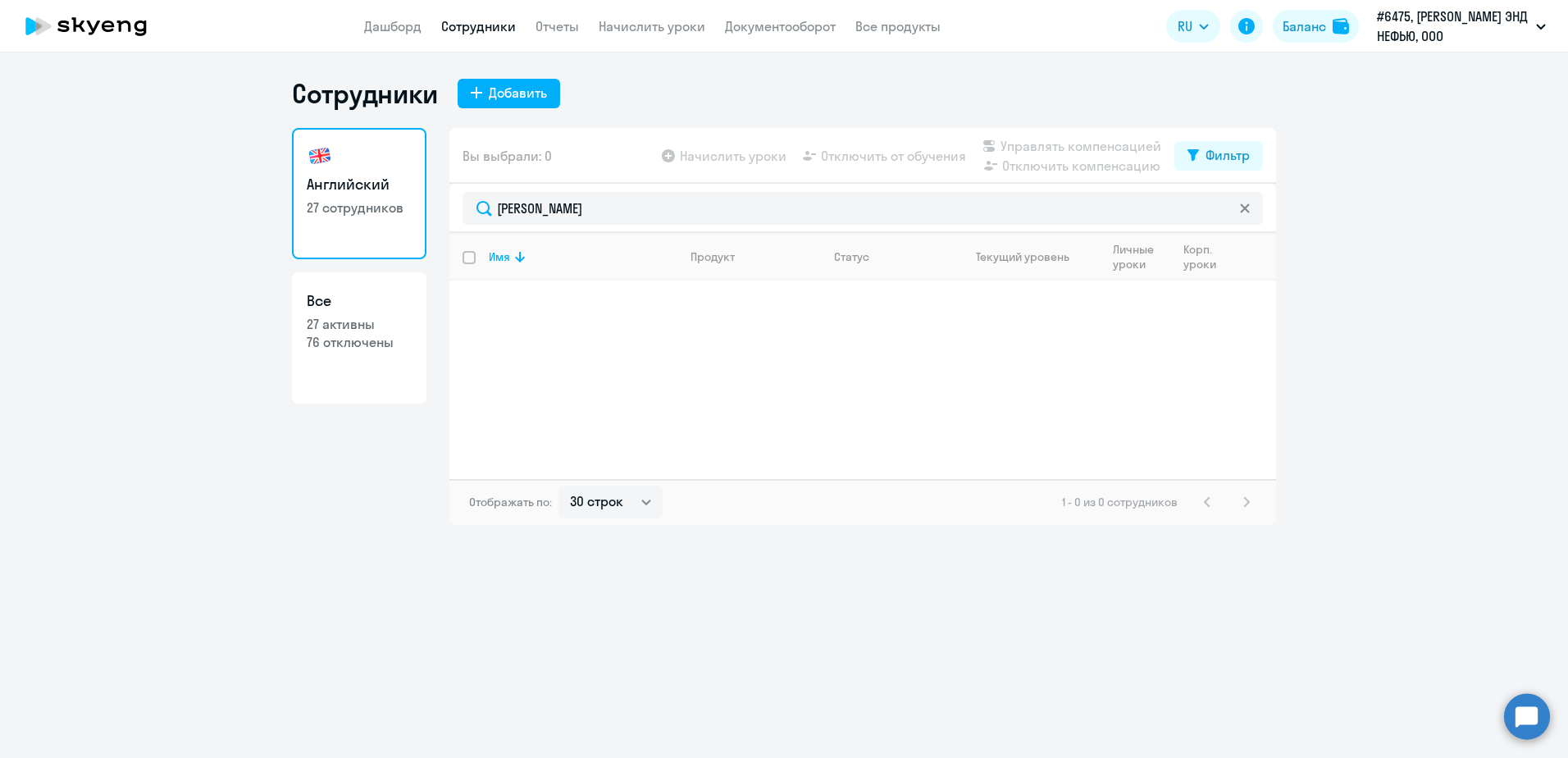
click at [347, 323] on p "27 активны" at bounding box center [359, 323] width 105 height 18
select select "30"
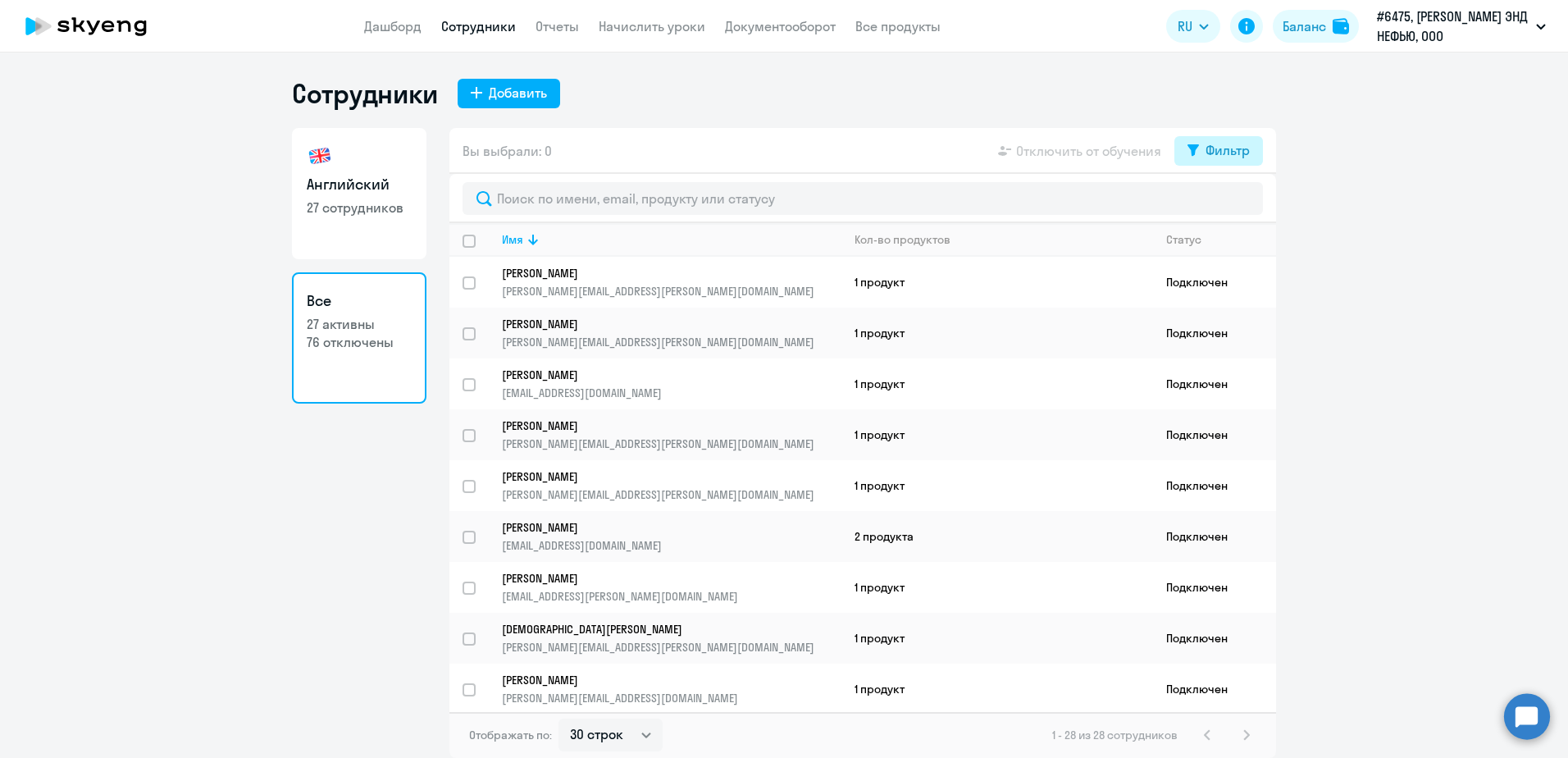
click at [1234, 160] on button "Фильтр" at bounding box center [1218, 151] width 88 height 29
click at [1237, 200] on span at bounding box center [1236, 204] width 28 height 17
click at [1222, 204] on input "checkbox" at bounding box center [1221, 204] width 1 height 1
checkbox input "true"
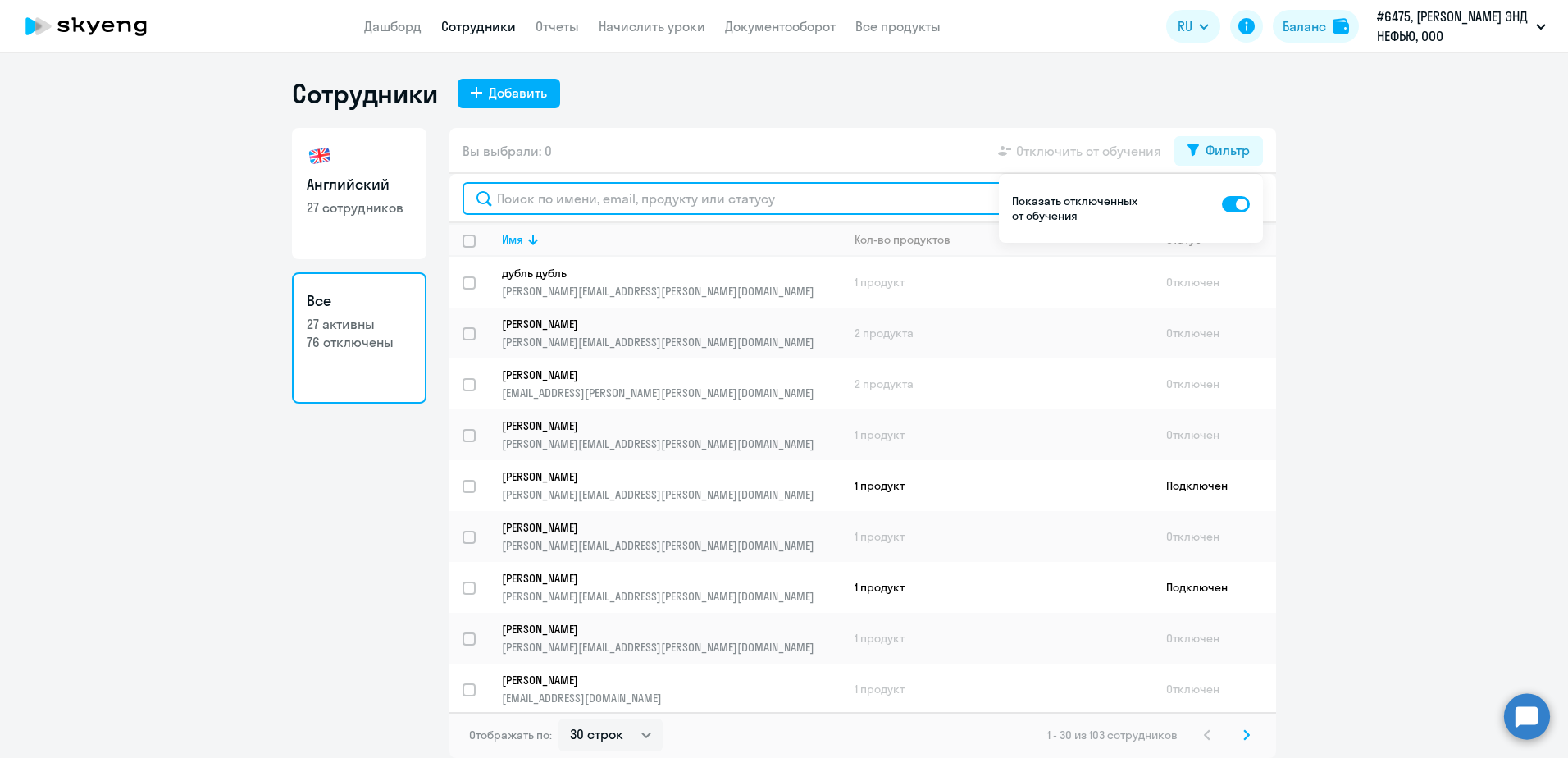
click at [699, 198] on input "text" at bounding box center [863, 198] width 801 height 33
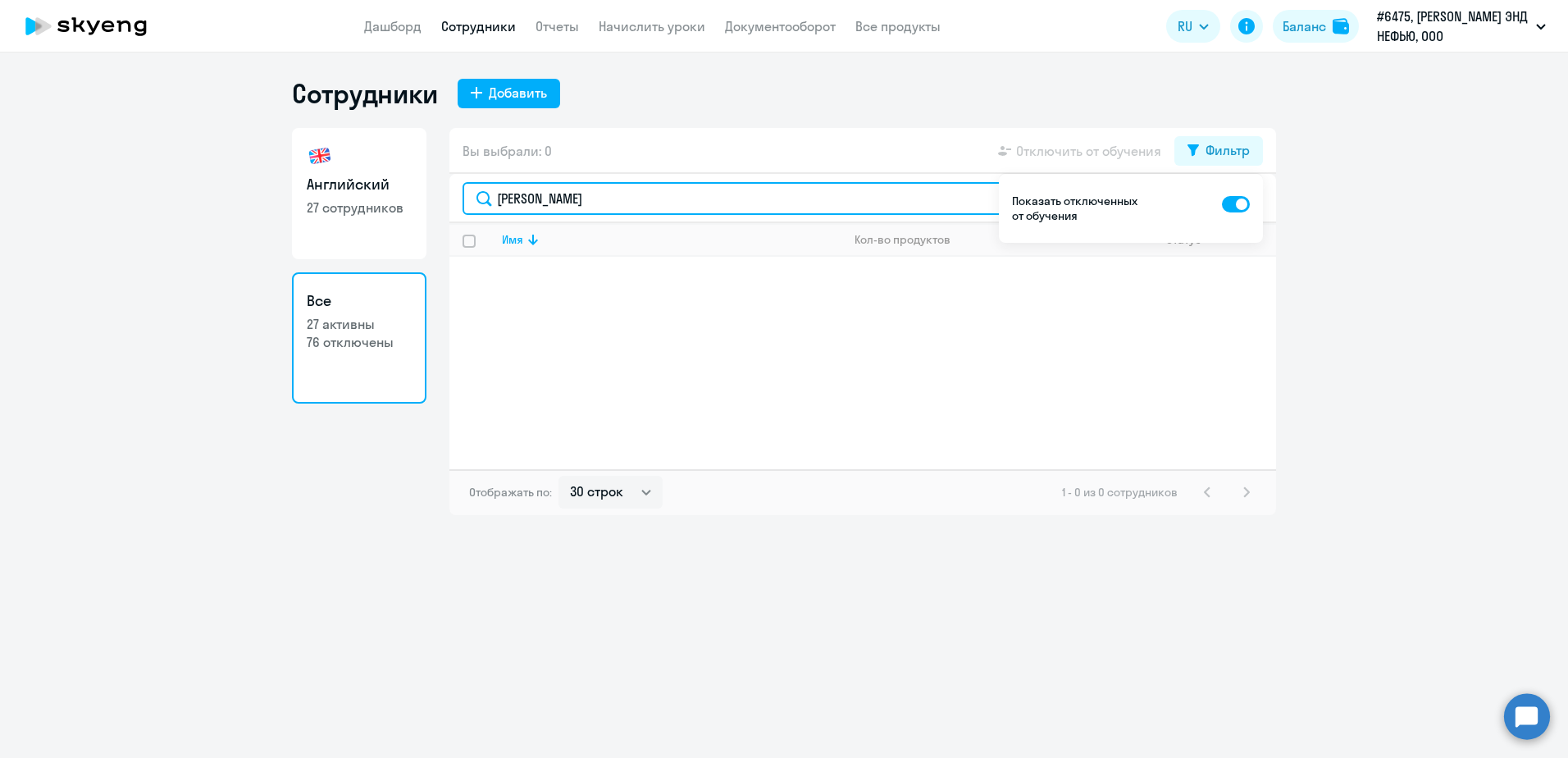
type input "[PERSON_NAME]"
